Goal: Obtain resource: Download file/media

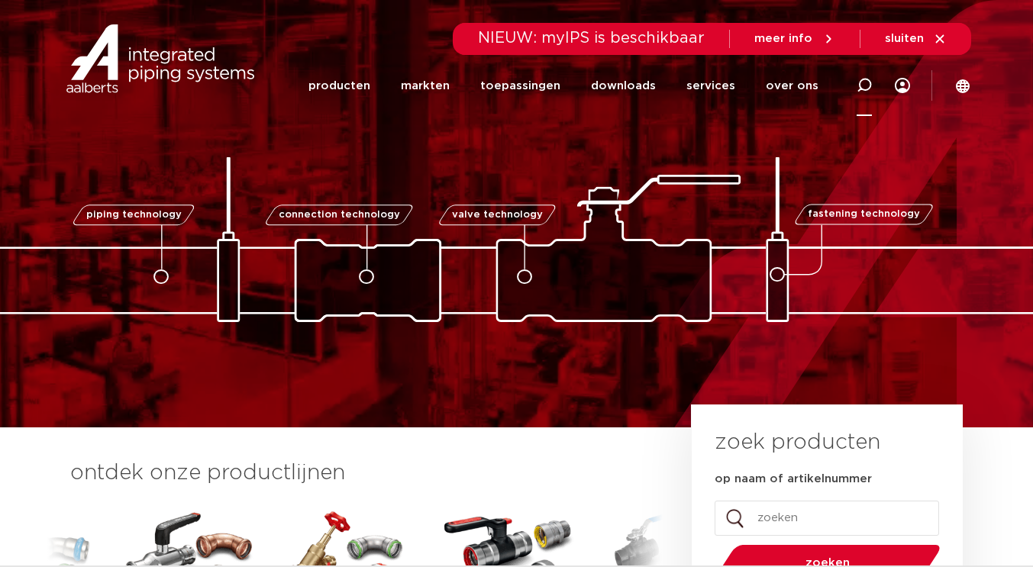
click at [856, 82] on icon at bounding box center [863, 85] width 15 height 15
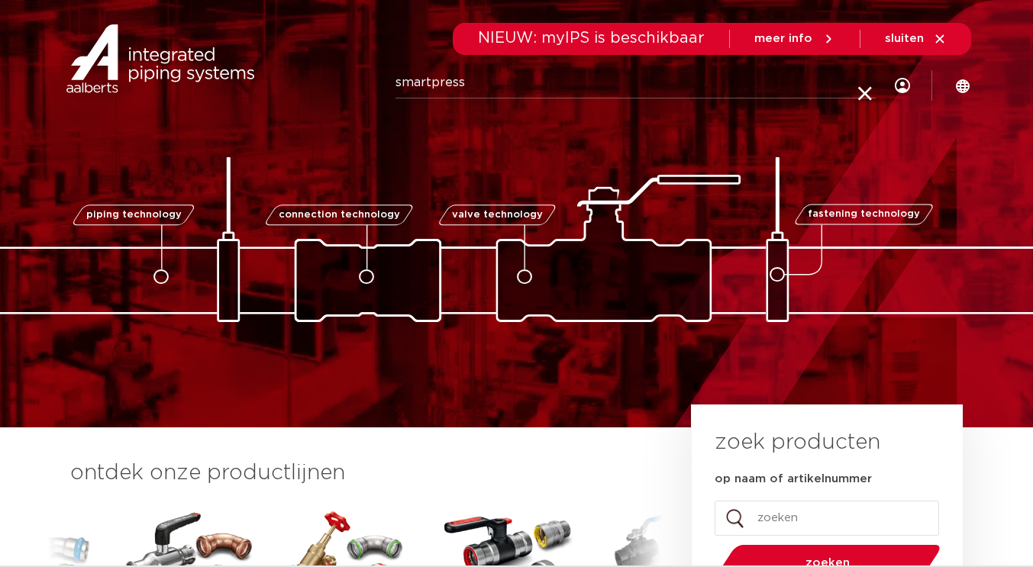
type input "smartpress"
click button "Zoeken" at bounding box center [0, 0] width 0 height 0
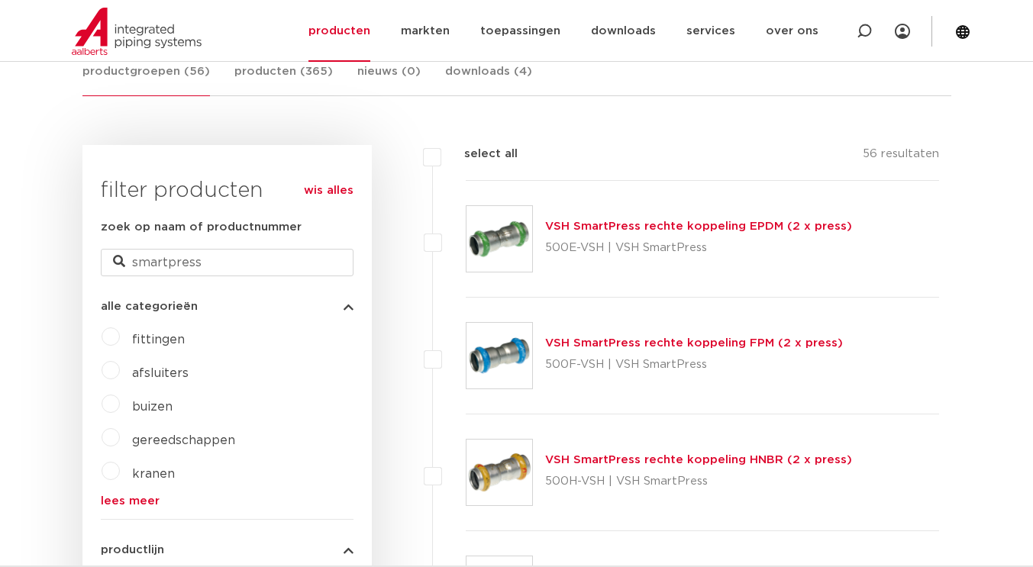
scroll to position [382, 0]
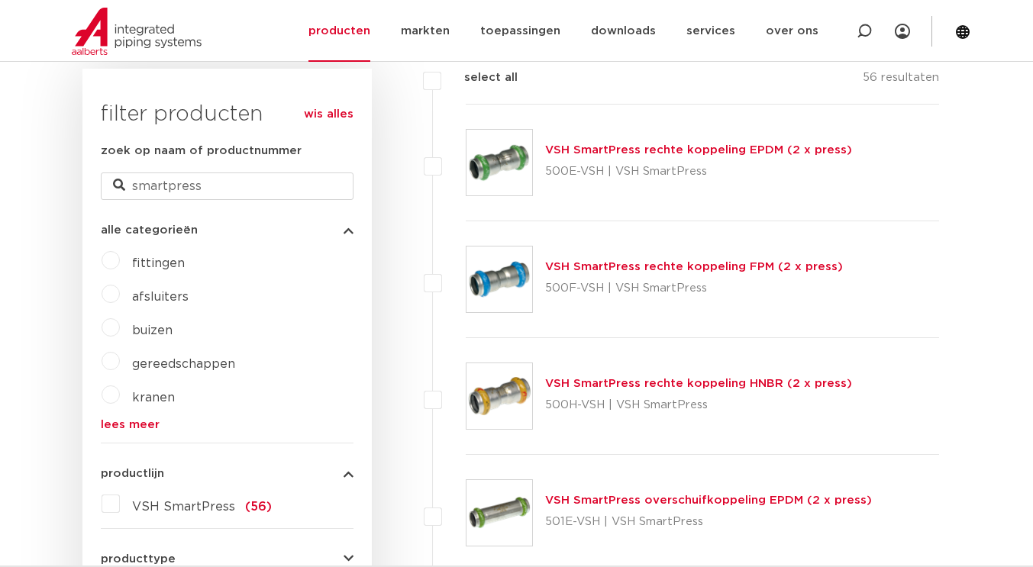
click at [694, 262] on link "VSH SmartPress rechte koppeling FPM (2 x press)" at bounding box center [694, 266] width 298 height 11
click at [589, 147] on link "VSH SmartPress rechte koppeling EPDM (2 x press)" at bounding box center [698, 149] width 307 height 11
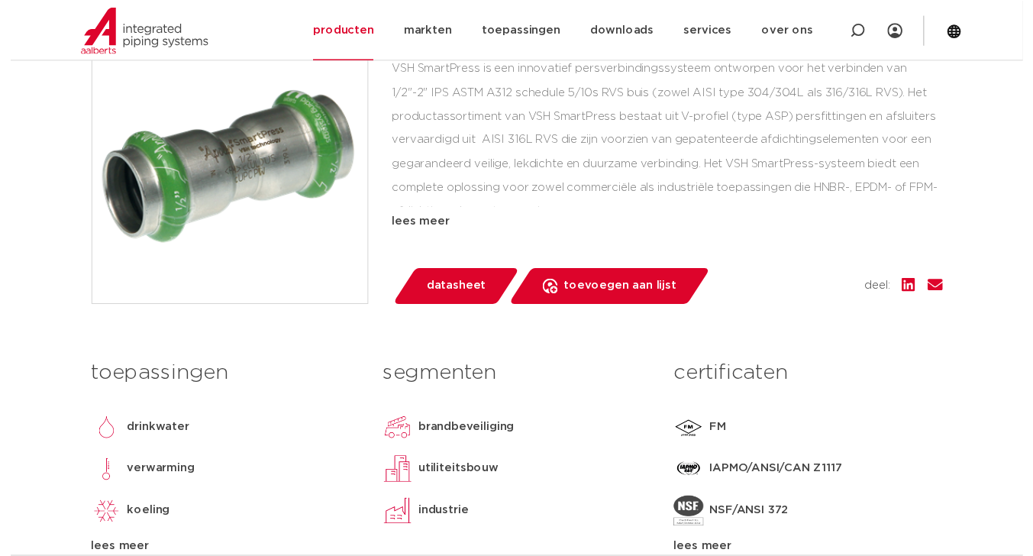
scroll to position [382, 0]
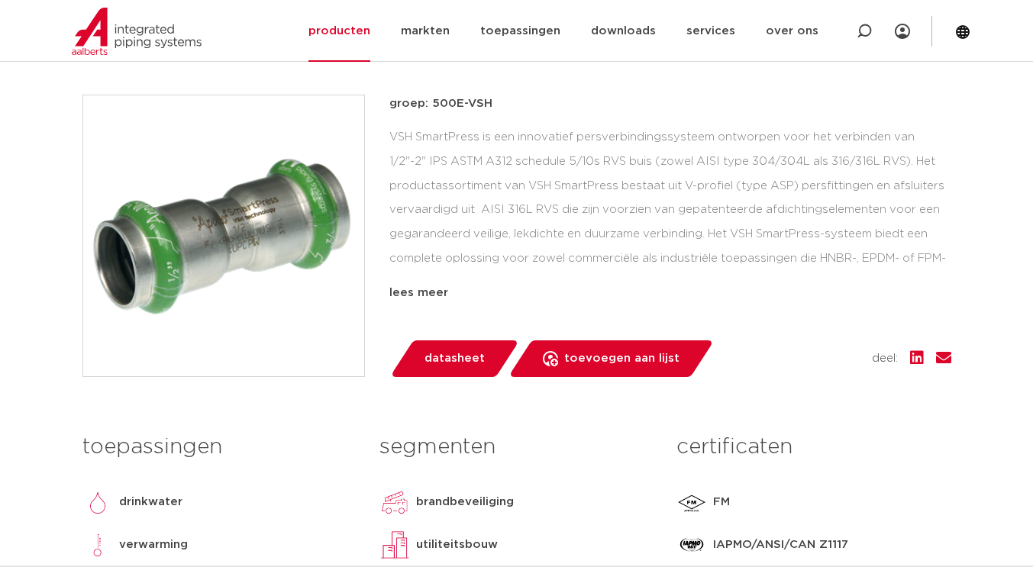
click at [440, 356] on span "datasheet" at bounding box center [454, 359] width 60 height 24
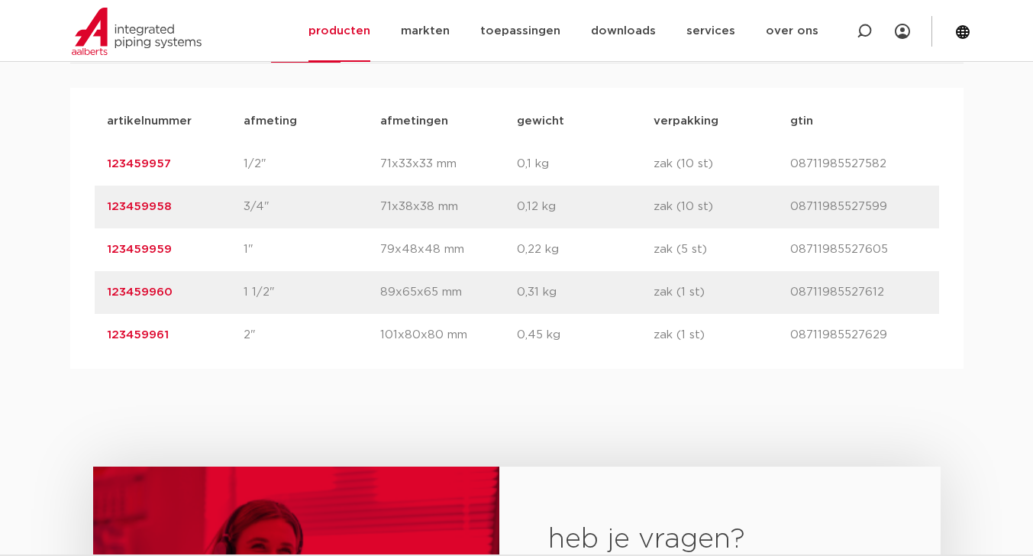
scroll to position [1221, 0]
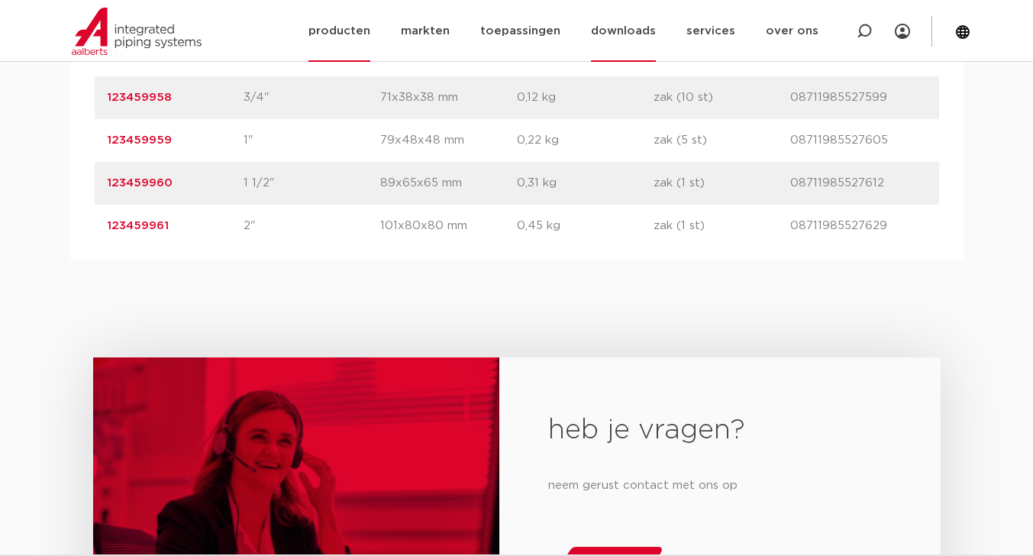
click at [624, 26] on link "downloads" at bounding box center [623, 31] width 65 height 62
click at [621, 27] on link "downloads" at bounding box center [623, 31] width 65 height 62
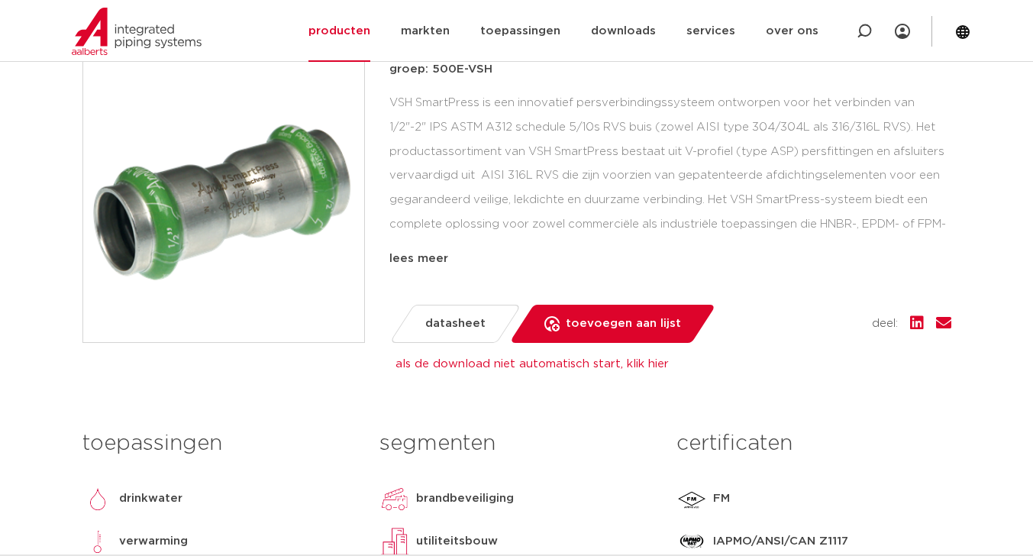
scroll to position [305, 0]
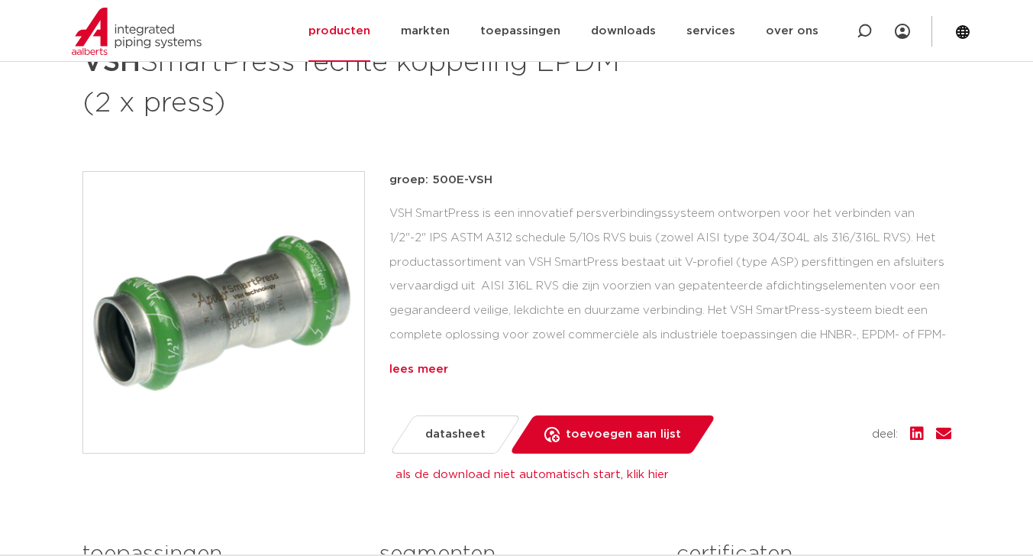
click at [427, 373] on div "lees meer" at bounding box center [670, 369] width 562 height 18
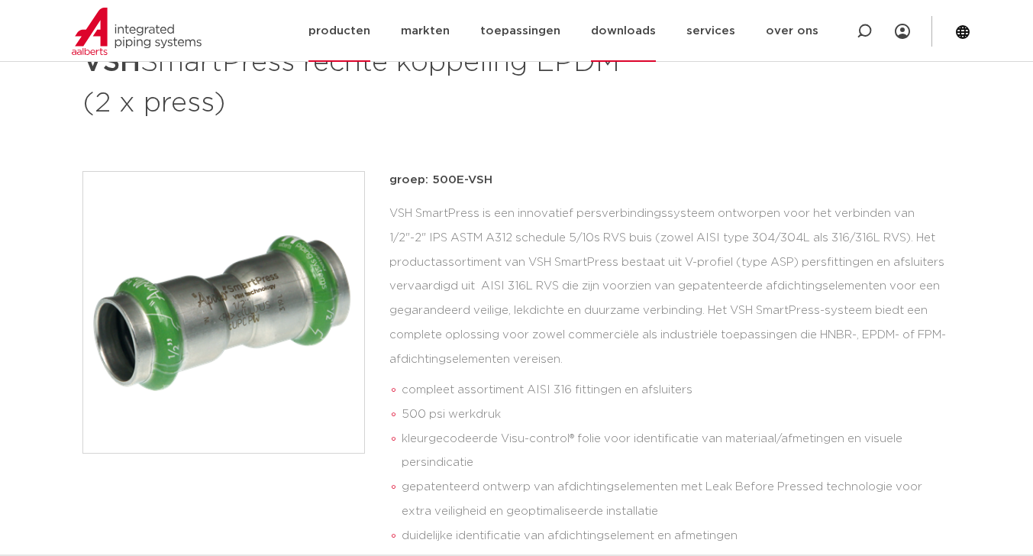
click at [621, 24] on link "downloads" at bounding box center [623, 31] width 65 height 62
click at [628, 26] on link "downloads" at bounding box center [623, 31] width 65 height 62
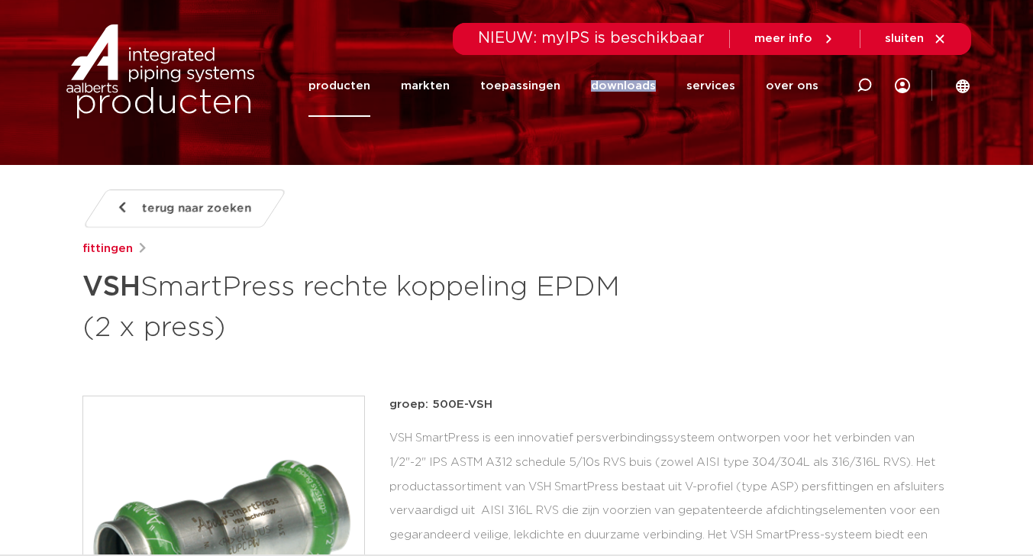
scroll to position [0, 0]
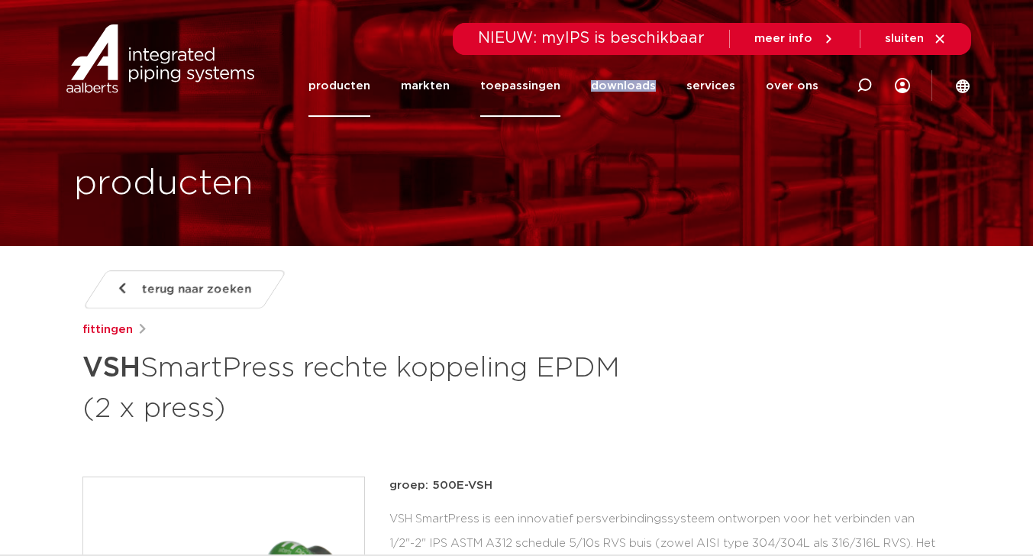
click at [540, 80] on link "toepassingen" at bounding box center [520, 86] width 80 height 62
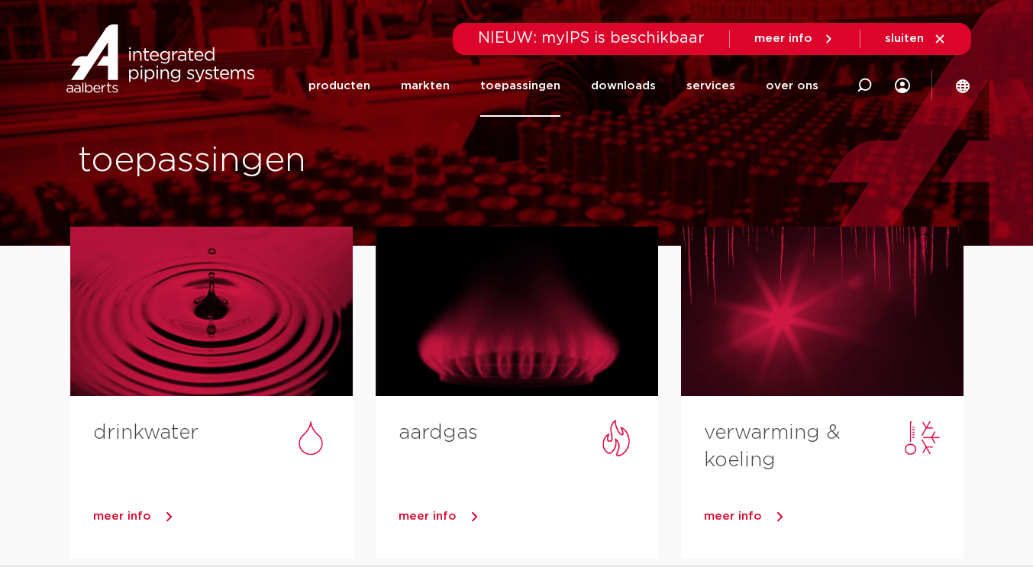
click at [630, 85] on link "downloads" at bounding box center [623, 86] width 65 height 62
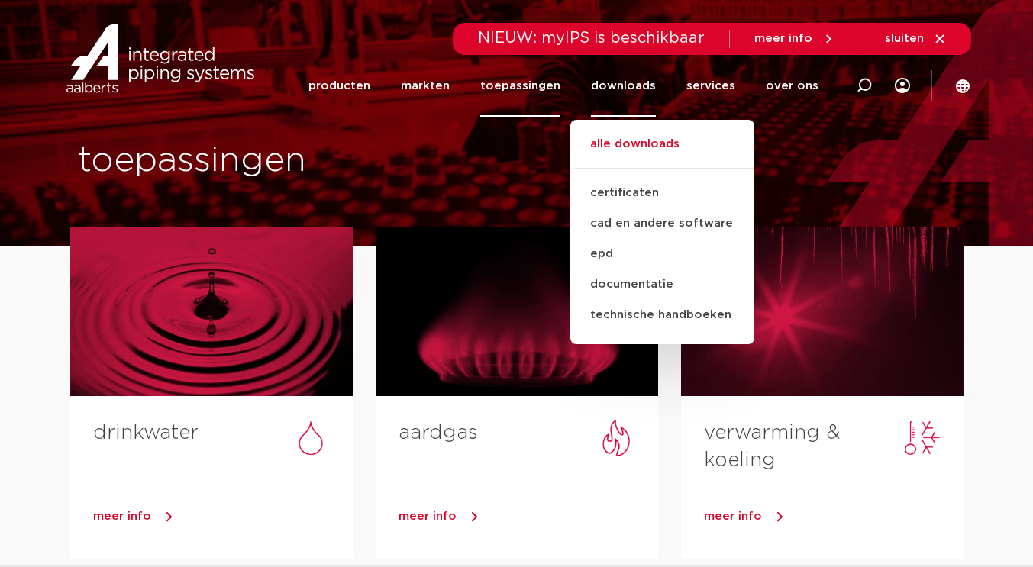
click at [641, 140] on link "alle downloads" at bounding box center [662, 152] width 184 height 34
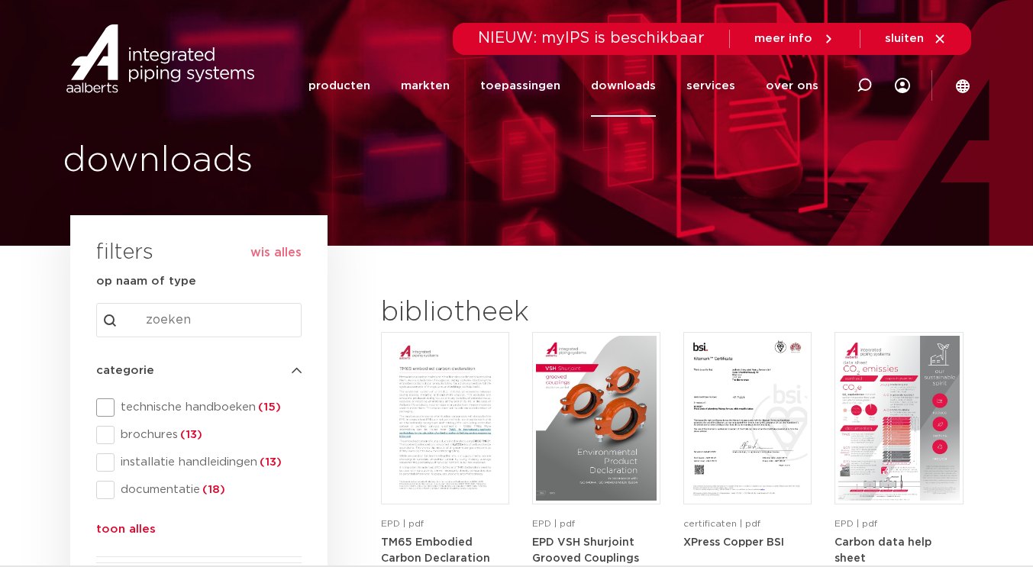
click at [195, 405] on span "technische handboeken (15)" at bounding box center [208, 407] width 187 height 15
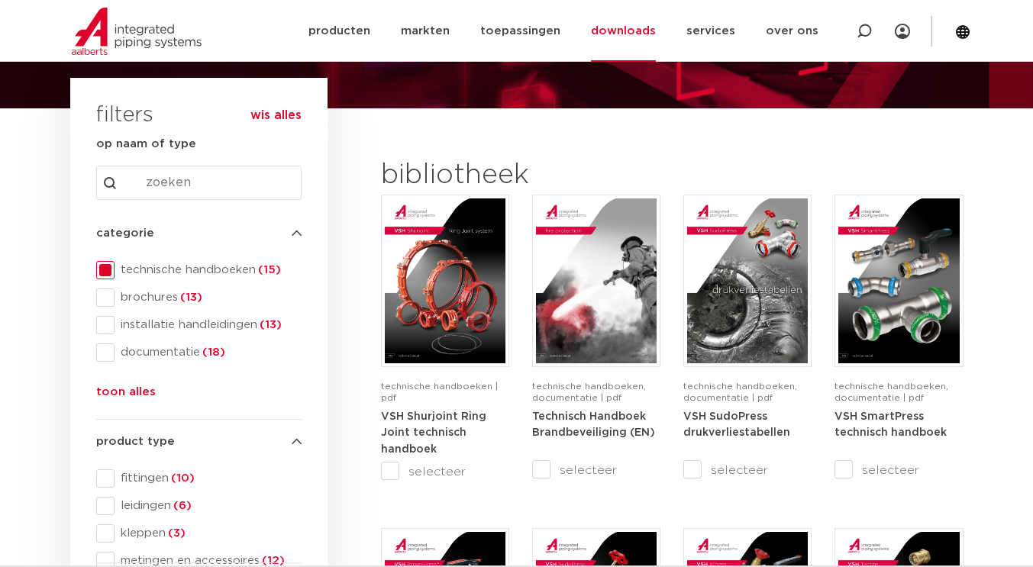
scroll to position [153, 0]
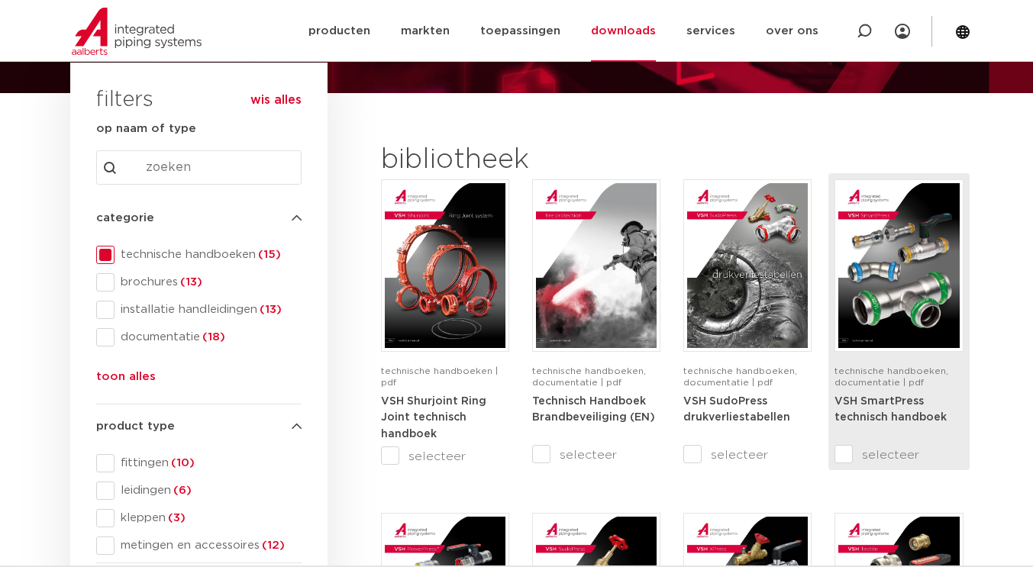
click at [871, 411] on strong "VSH SmartPress technisch handboek" at bounding box center [890, 409] width 112 height 27
